Goal: Complete application form

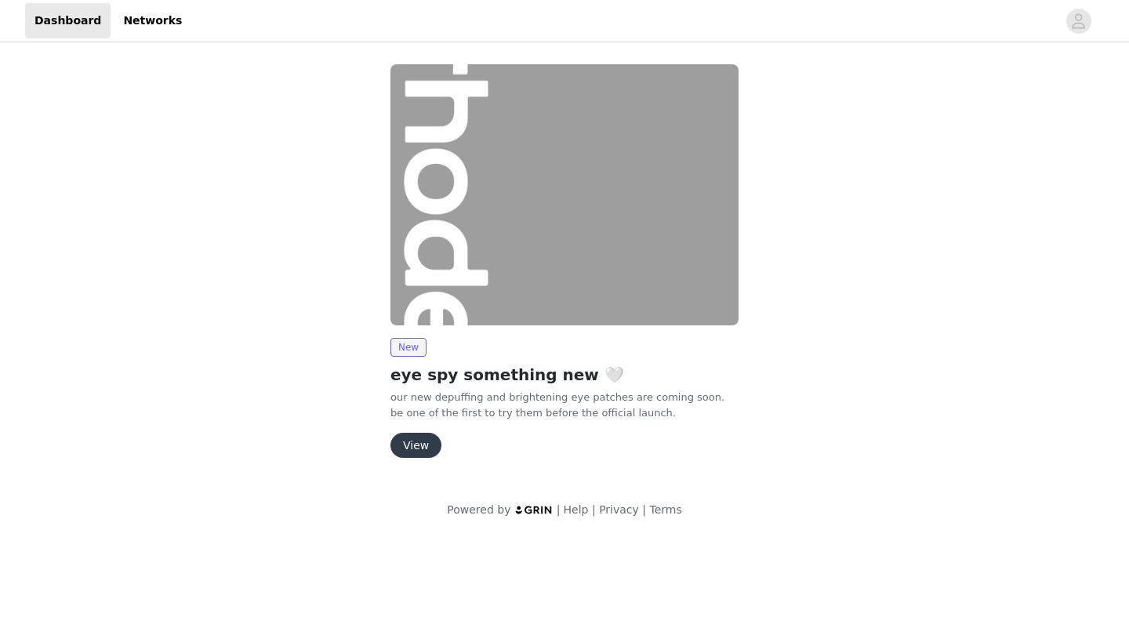
click at [418, 449] on button "View" at bounding box center [415, 445] width 51 height 25
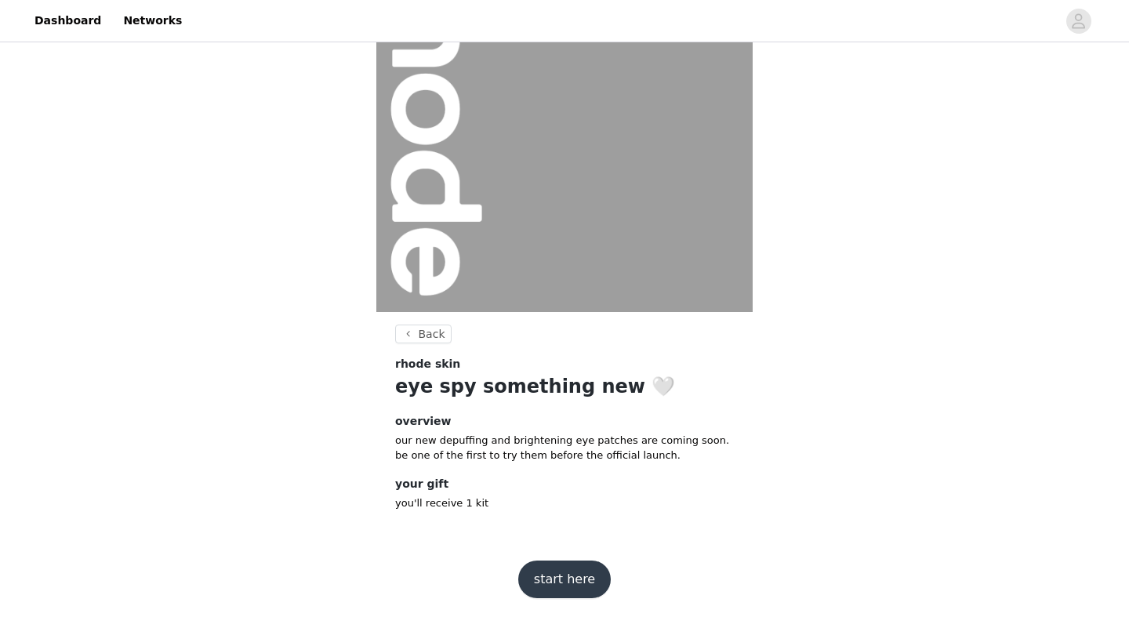
scroll to position [110, 0]
click at [590, 580] on button "start here" at bounding box center [564, 580] width 93 height 38
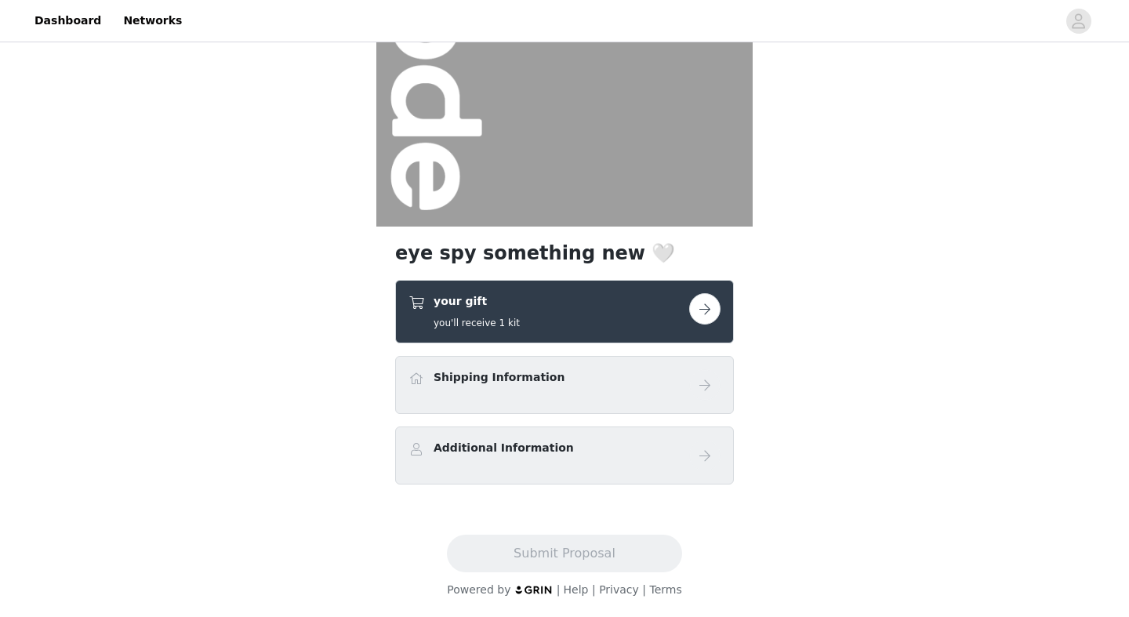
scroll to position [196, 0]
click at [705, 307] on button "button" at bounding box center [704, 308] width 31 height 31
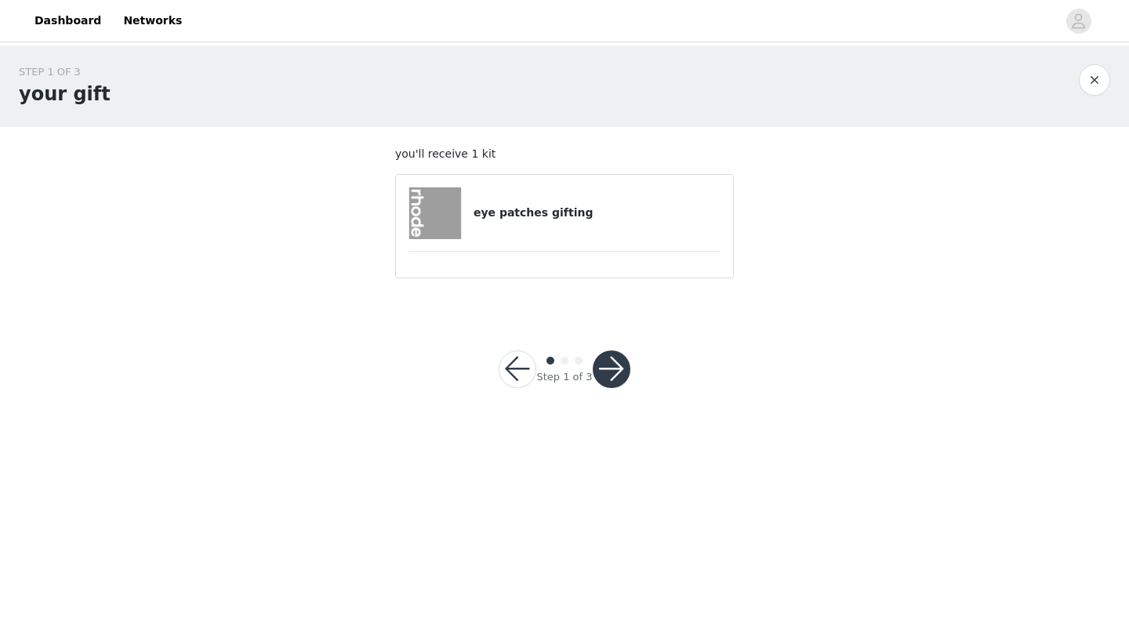
click at [613, 367] on button "button" at bounding box center [612, 370] width 38 height 38
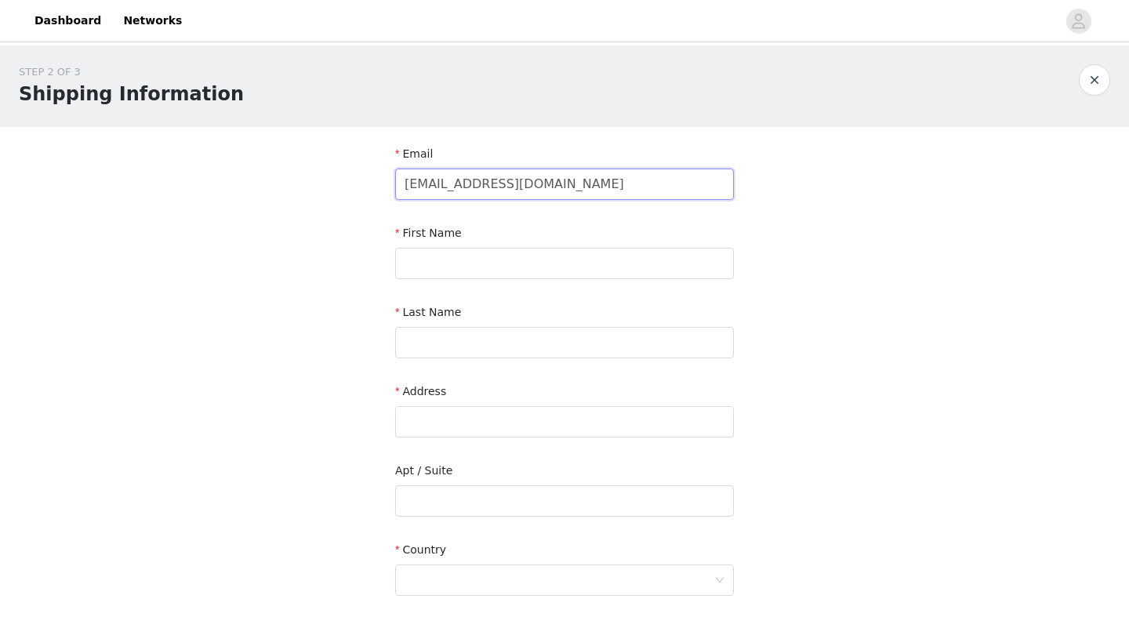
click at [501, 183] on input "[EMAIL_ADDRESS][DOMAIN_NAME]" at bounding box center [564, 184] width 339 height 31
type input "[EMAIL_ADDRESS][DOMAIN_NAME]"
type input "[PERSON_NAME]"
type input "Pandoria"
click at [849, 294] on div "STEP 2 OF 3 Shipping Information Email [EMAIL_ADDRESS][DOMAIN_NAME] First Name …" at bounding box center [564, 461] width 1129 height 832
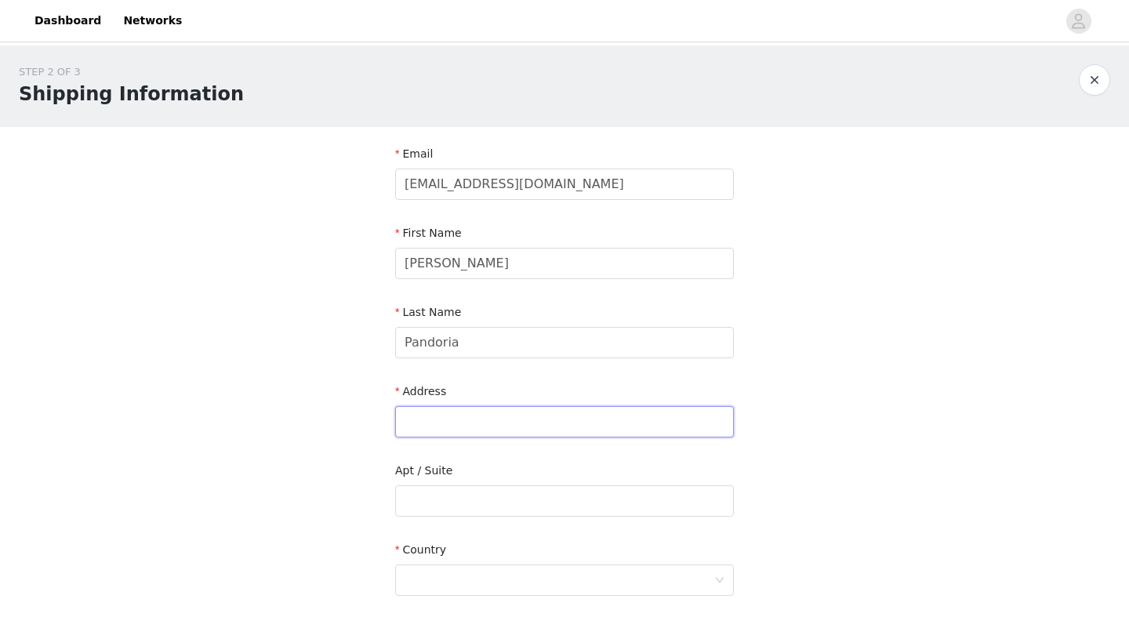
click at [564, 427] on input "text" at bounding box center [564, 421] width 339 height 31
type input "[STREET_ADDRESS]"
type input "[PERSON_NAME]"
type input "28104"
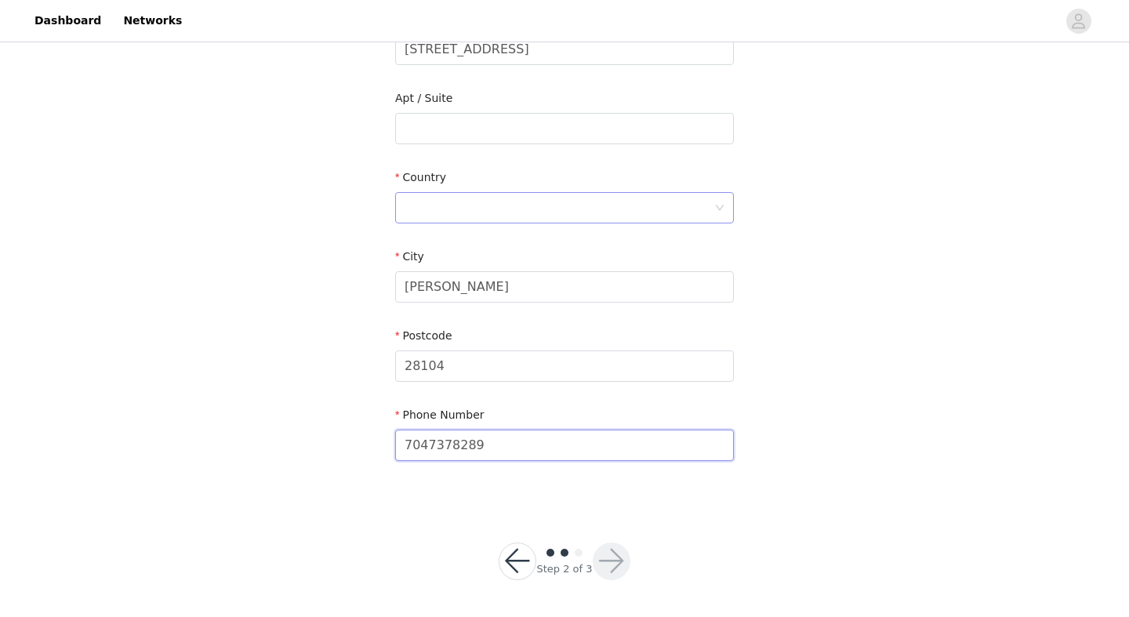
type input "7047378289"
click at [549, 197] on div at bounding box center [560, 208] width 310 height 30
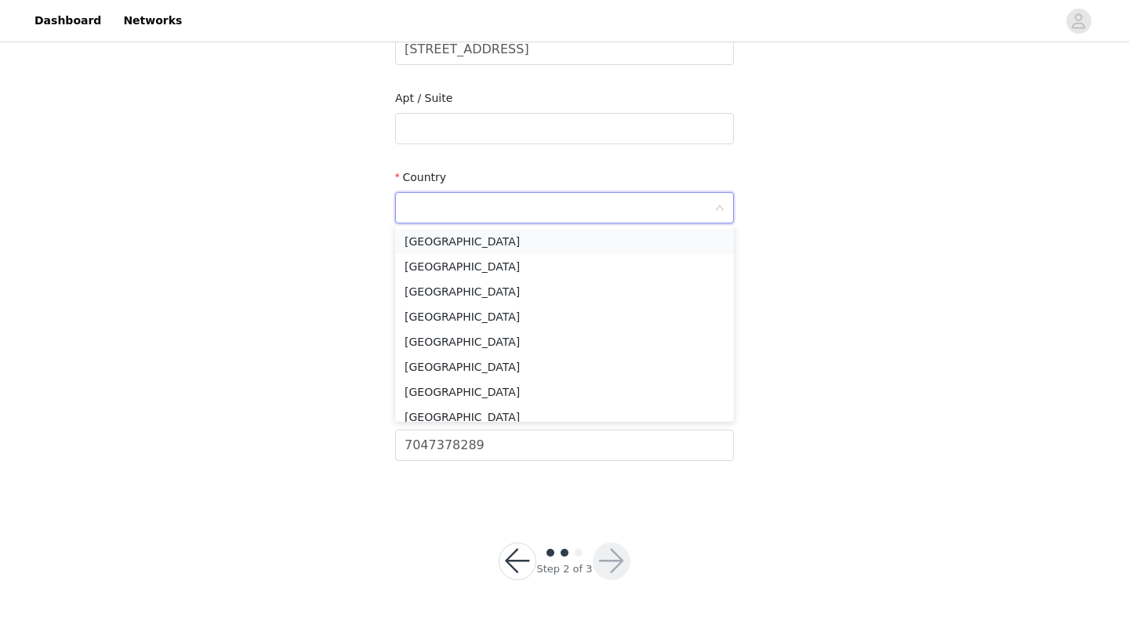
click at [546, 244] on li "[GEOGRAPHIC_DATA]" at bounding box center [564, 241] width 339 height 25
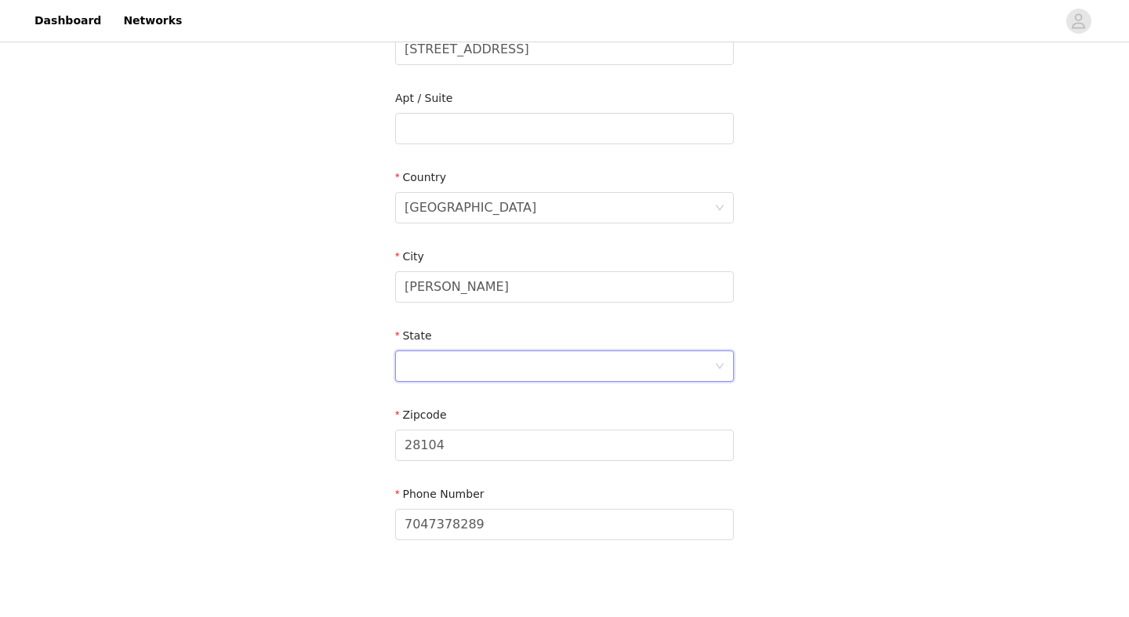
click at [583, 369] on div at bounding box center [560, 366] width 310 height 30
type input "north"
click at [581, 400] on li "[US_STATE]" at bounding box center [564, 399] width 339 height 25
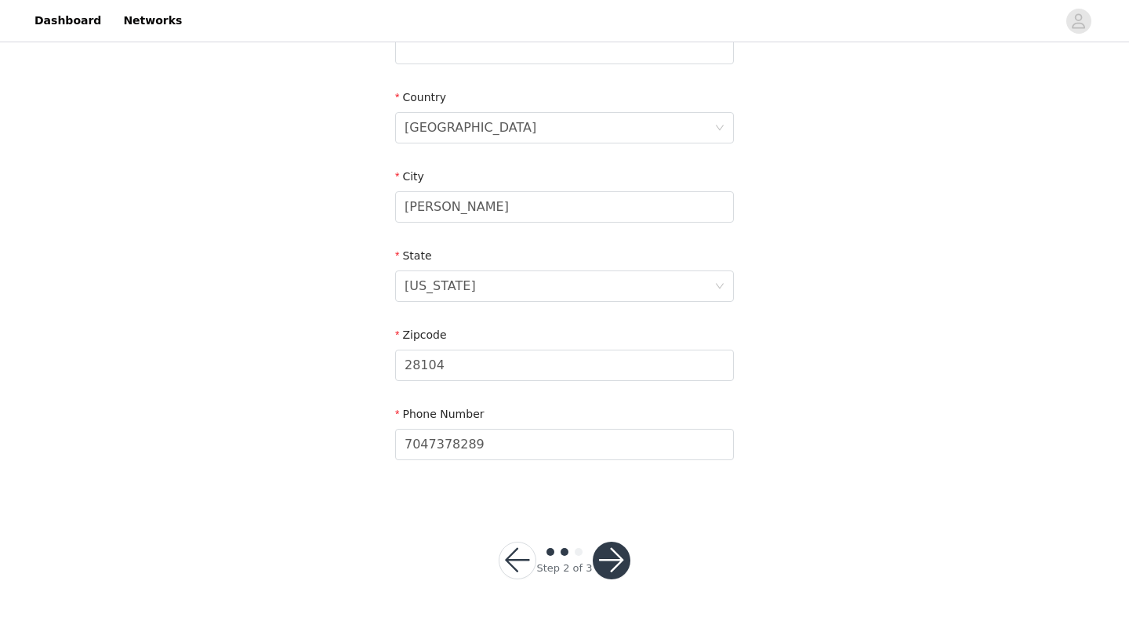
scroll to position [452, 0]
click at [612, 562] on button "button" at bounding box center [612, 562] width 38 height 38
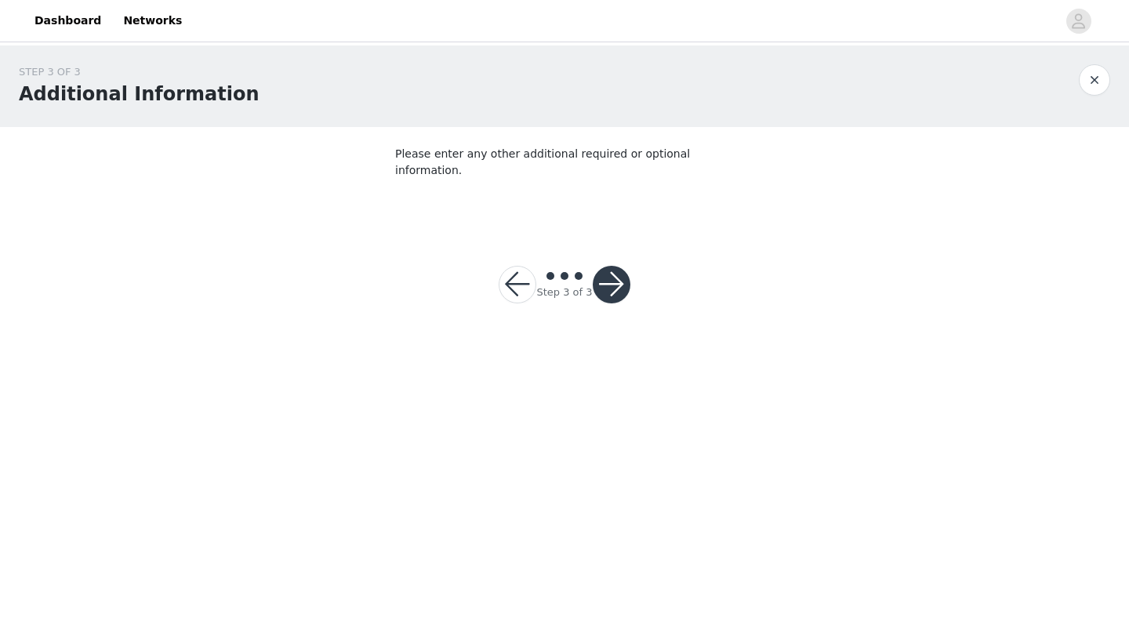
click at [616, 267] on button "button" at bounding box center [612, 285] width 38 height 38
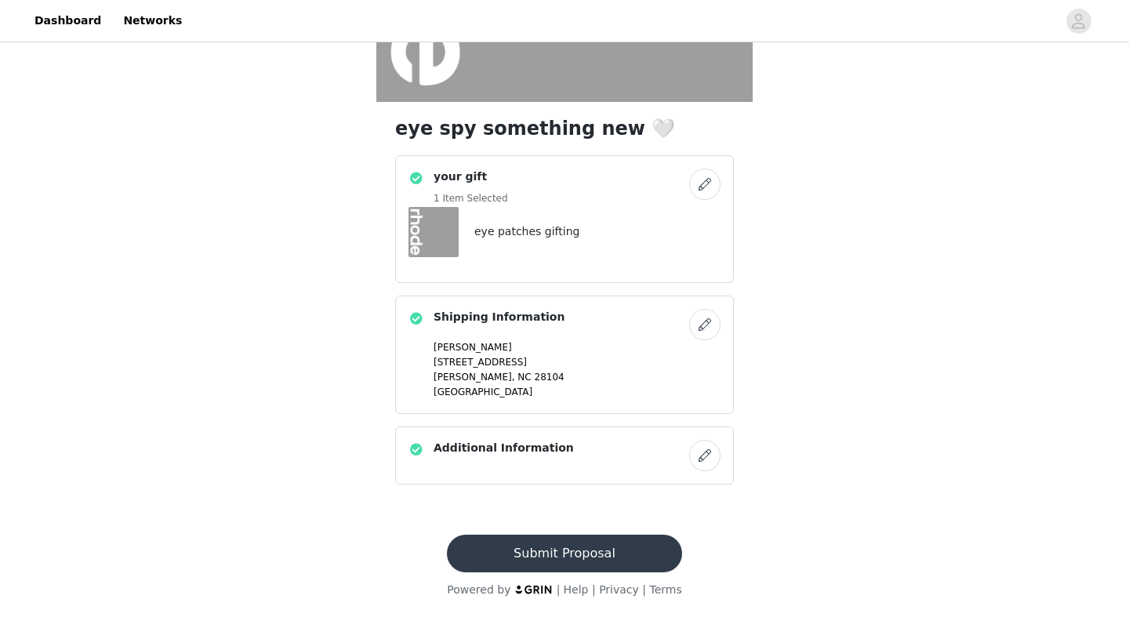
scroll to position [321, 0]
click at [608, 554] on button "Submit Proposal" at bounding box center [564, 554] width 234 height 38
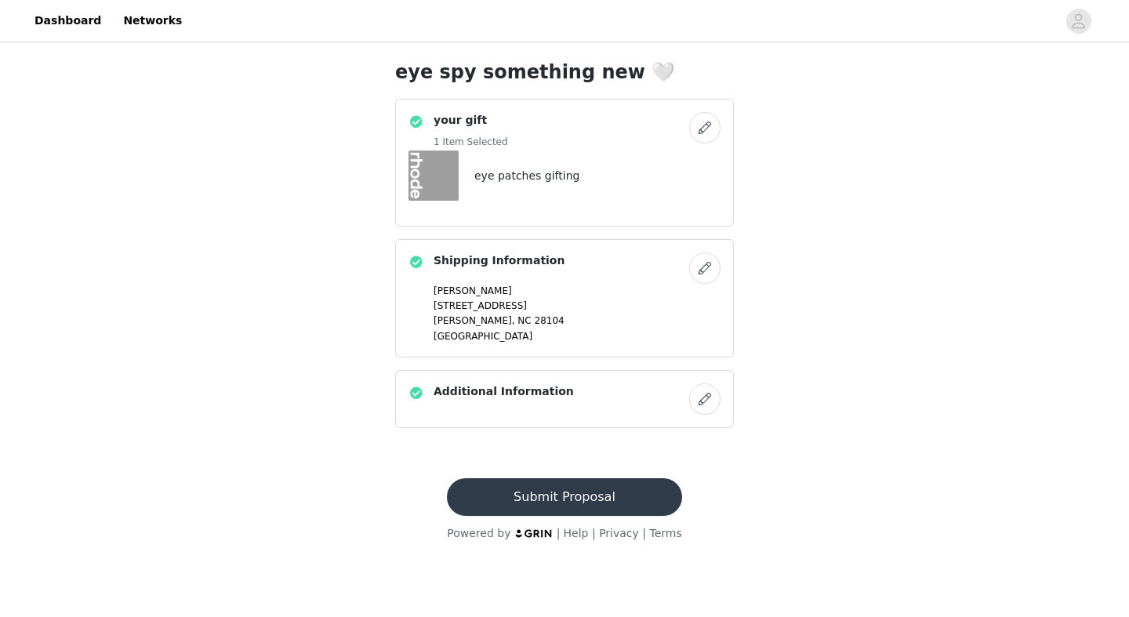
scroll to position [0, 0]
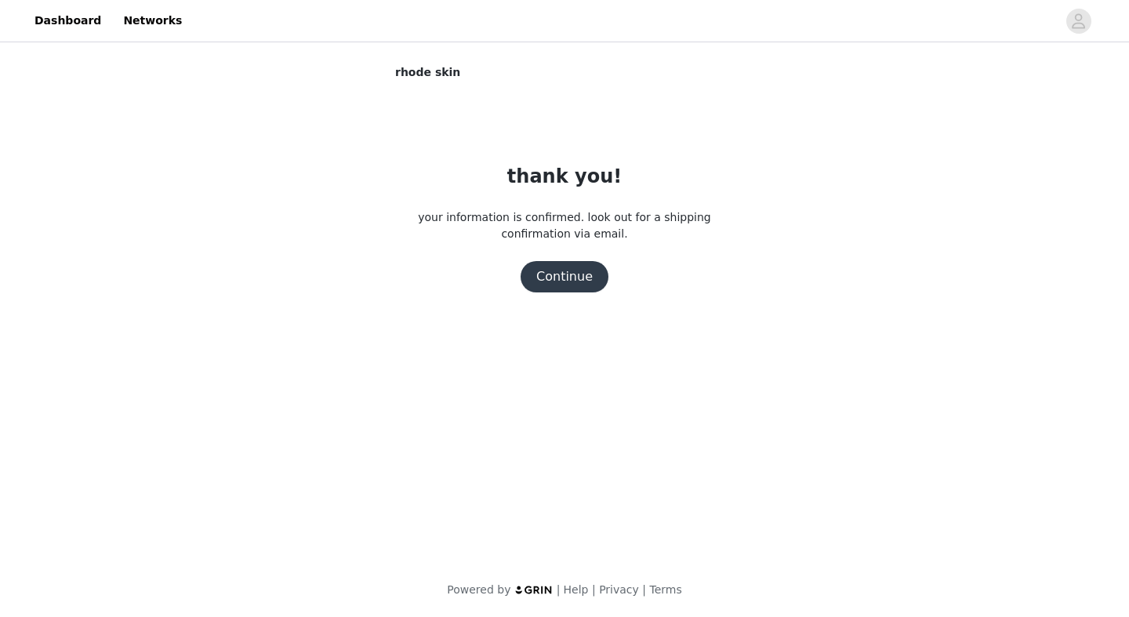
click at [550, 290] on button "Continue" at bounding box center [565, 276] width 88 height 31
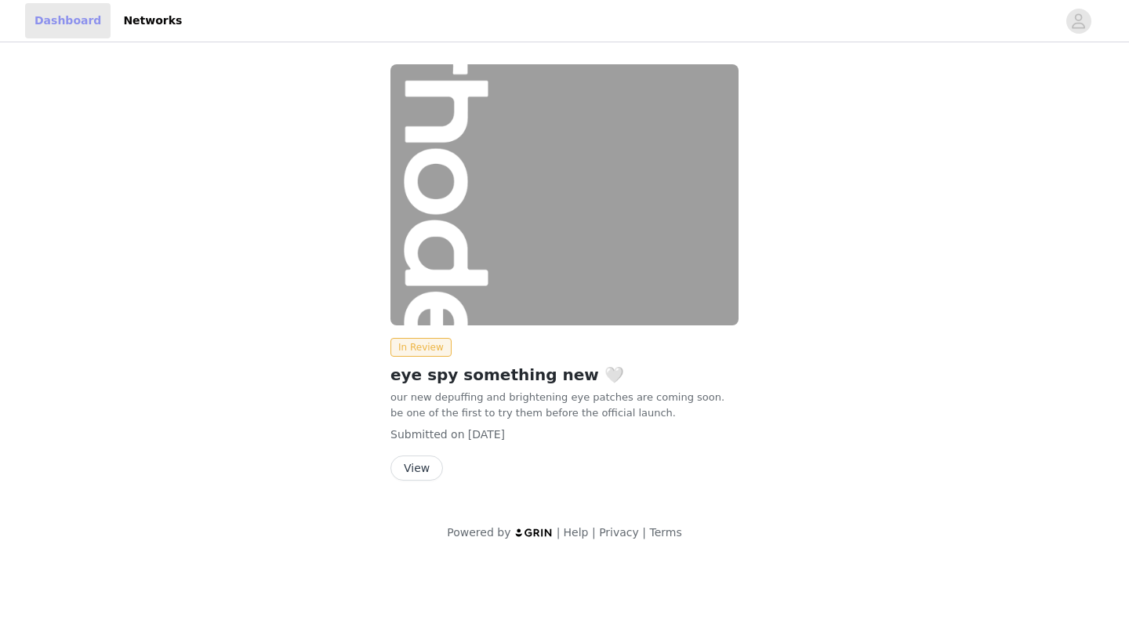
click at [80, 24] on link "Dashboard" at bounding box center [67, 20] width 85 height 35
click at [59, 19] on link "Dashboard" at bounding box center [67, 20] width 85 height 35
click at [1078, 22] on icon "avatar" at bounding box center [1078, 21] width 15 height 25
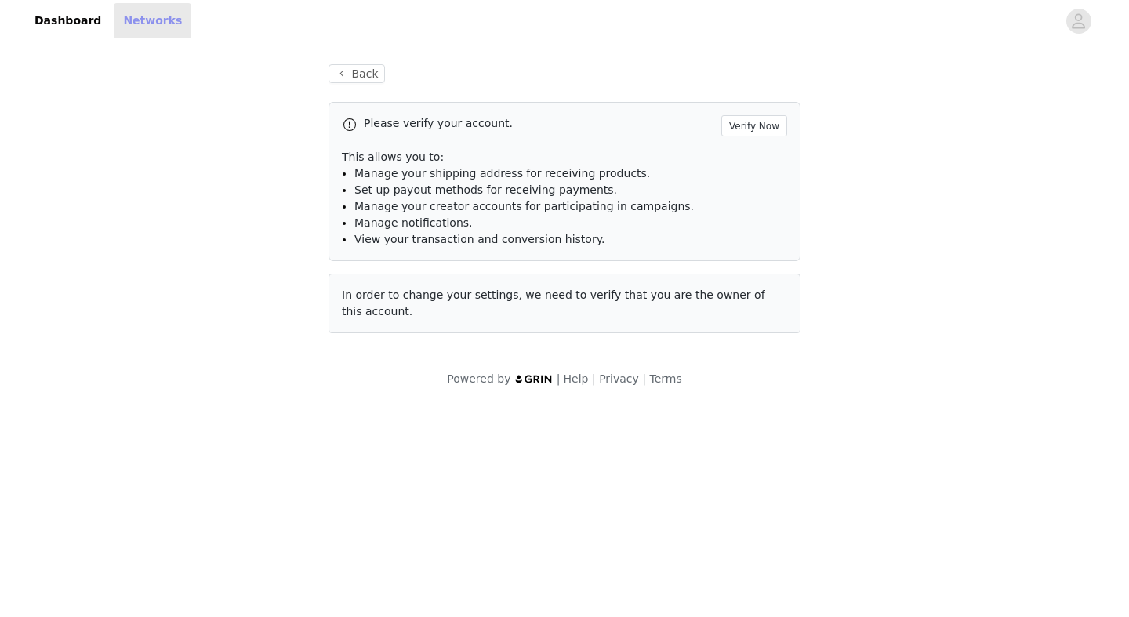
click at [114, 25] on link "Networks" at bounding box center [153, 20] width 78 height 35
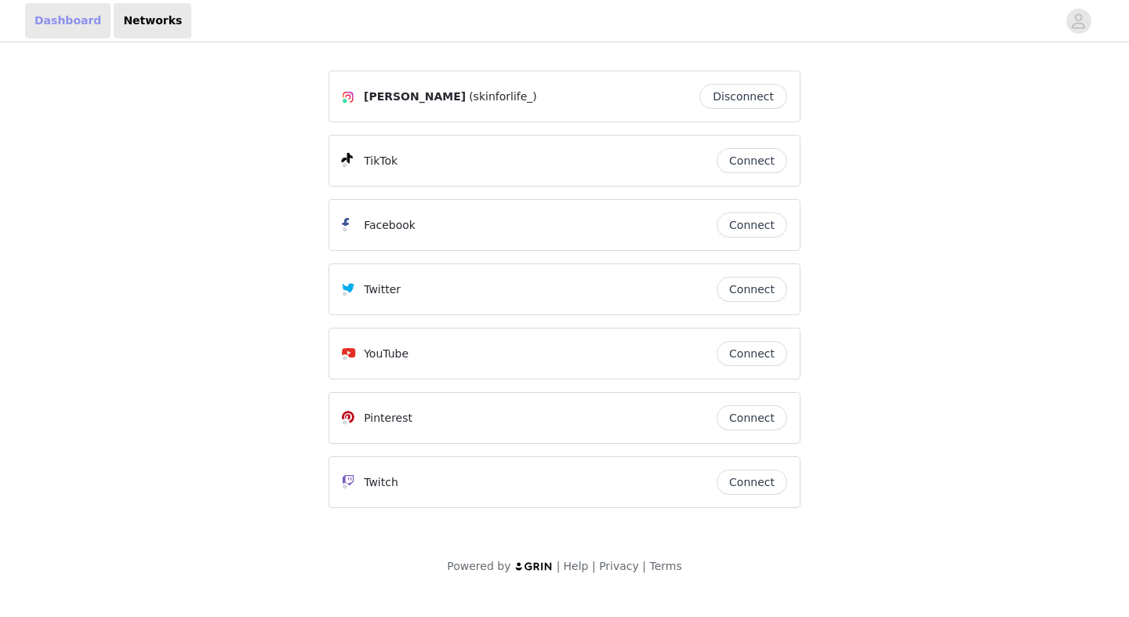
click at [64, 28] on link "Dashboard" at bounding box center [67, 20] width 85 height 35
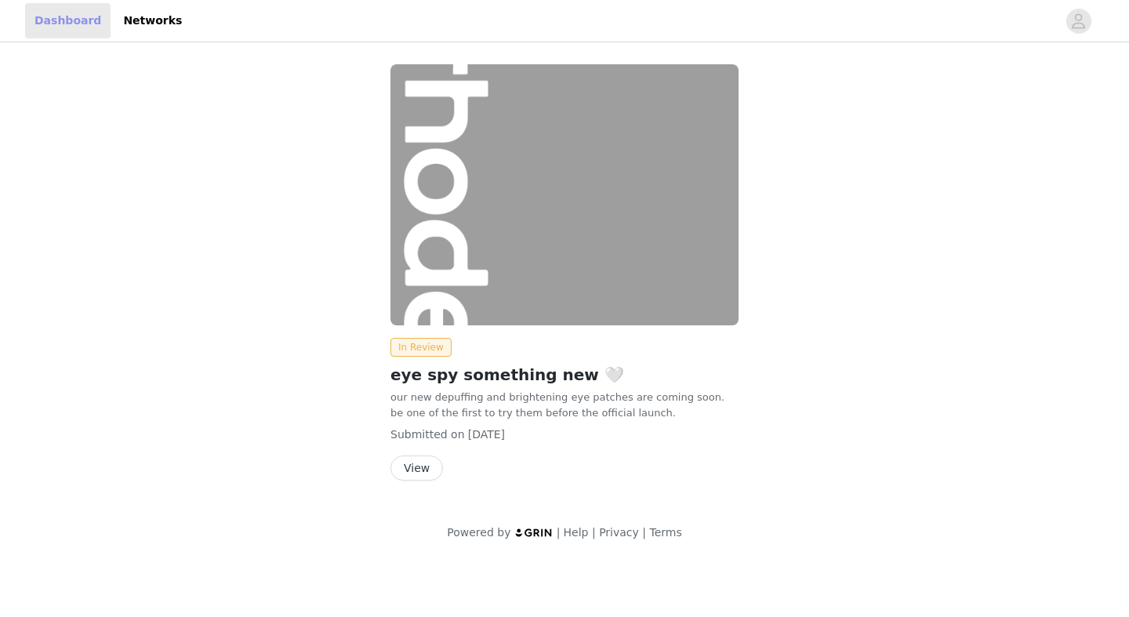
click at [63, 28] on link "Dashboard" at bounding box center [67, 20] width 85 height 35
